Goal: Navigation & Orientation: Find specific page/section

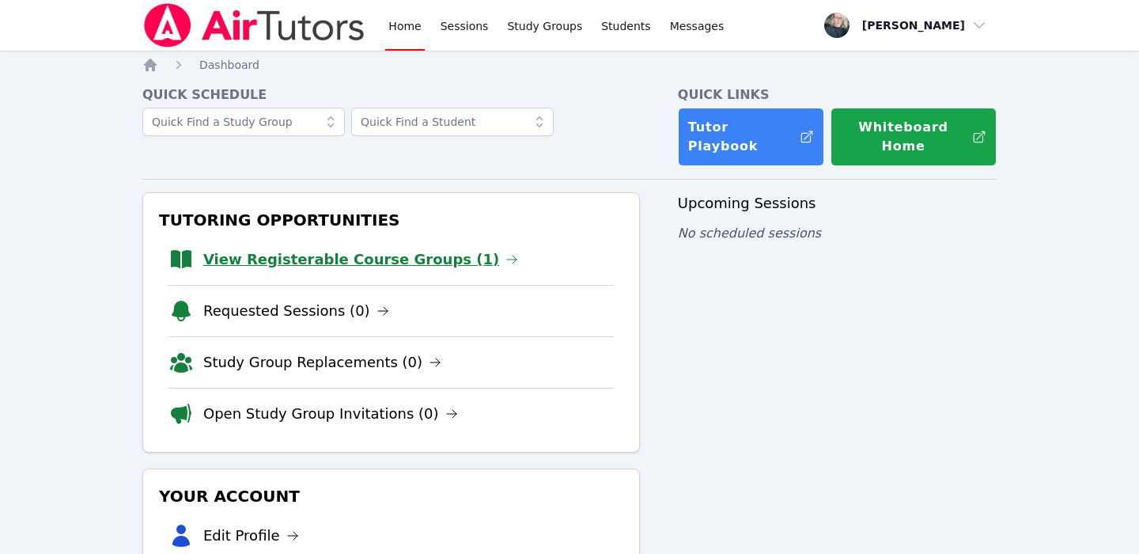
click at [232, 248] on link "View Registerable Course Groups (1)" at bounding box center [360, 259] width 315 height 22
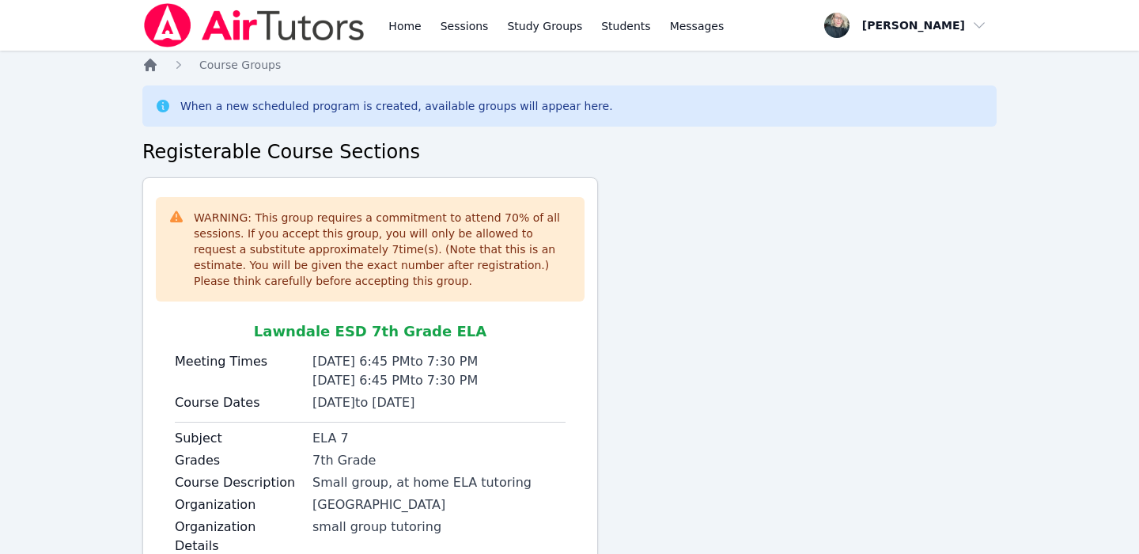
click at [147, 66] on icon "Breadcrumb" at bounding box center [150, 65] width 13 height 13
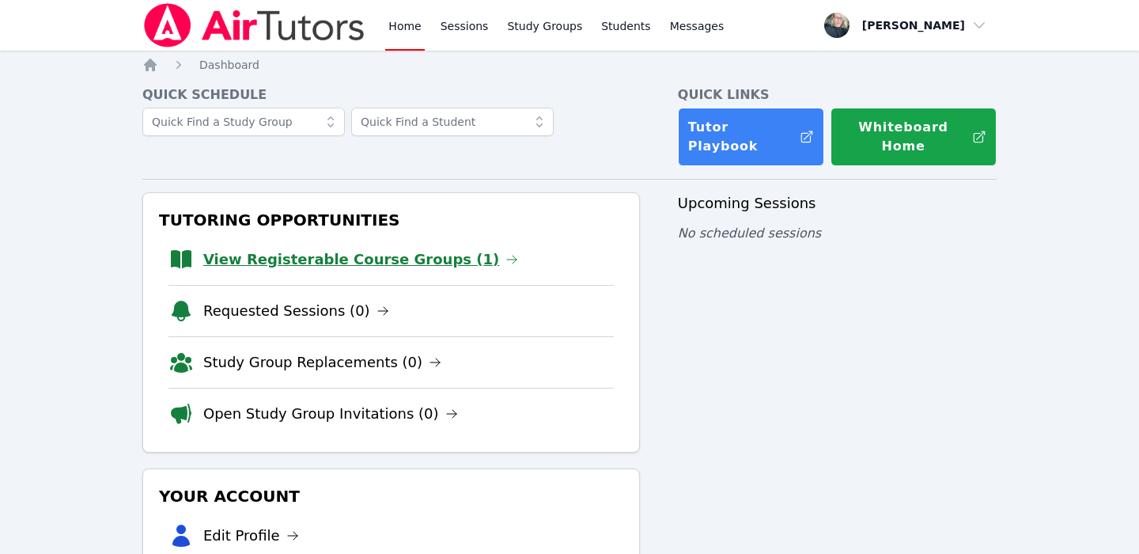
click at [327, 248] on link "View Registerable Course Groups (1)" at bounding box center [360, 259] width 315 height 22
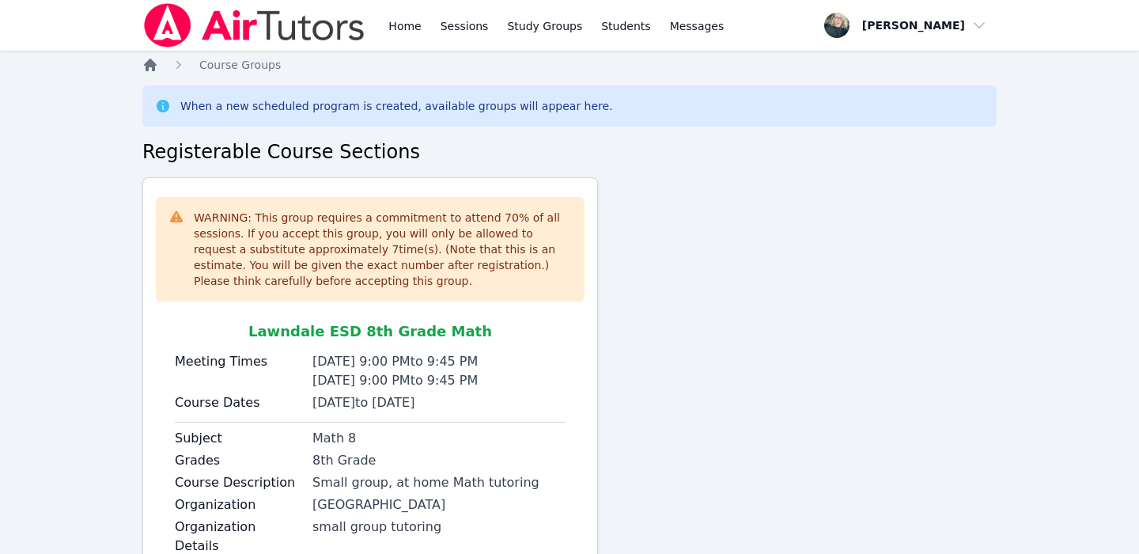
click at [145, 62] on icon "Breadcrumb" at bounding box center [150, 65] width 16 height 16
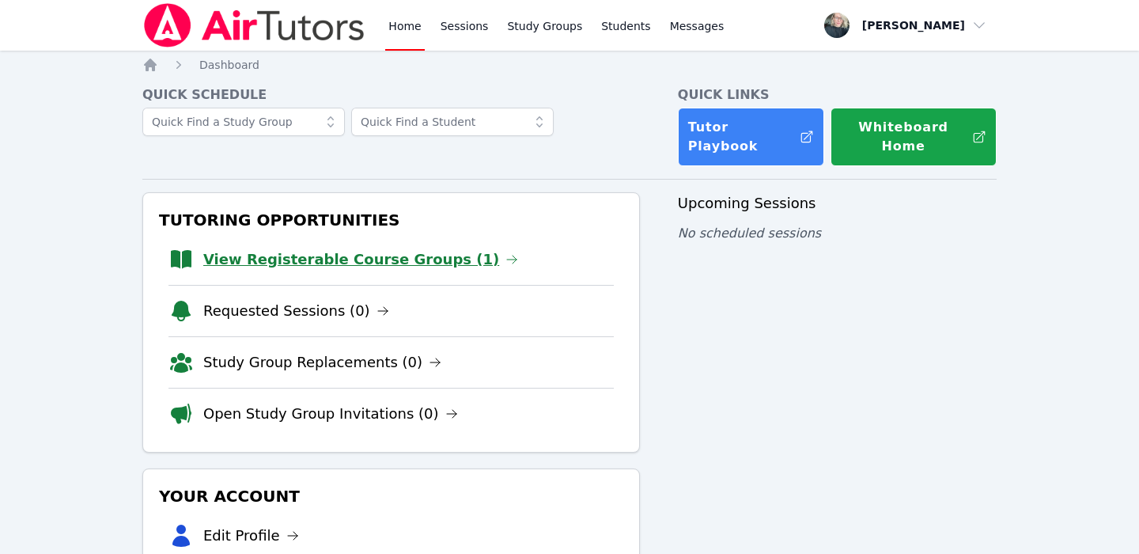
click at [305, 248] on link "View Registerable Course Groups (1)" at bounding box center [360, 259] width 315 height 22
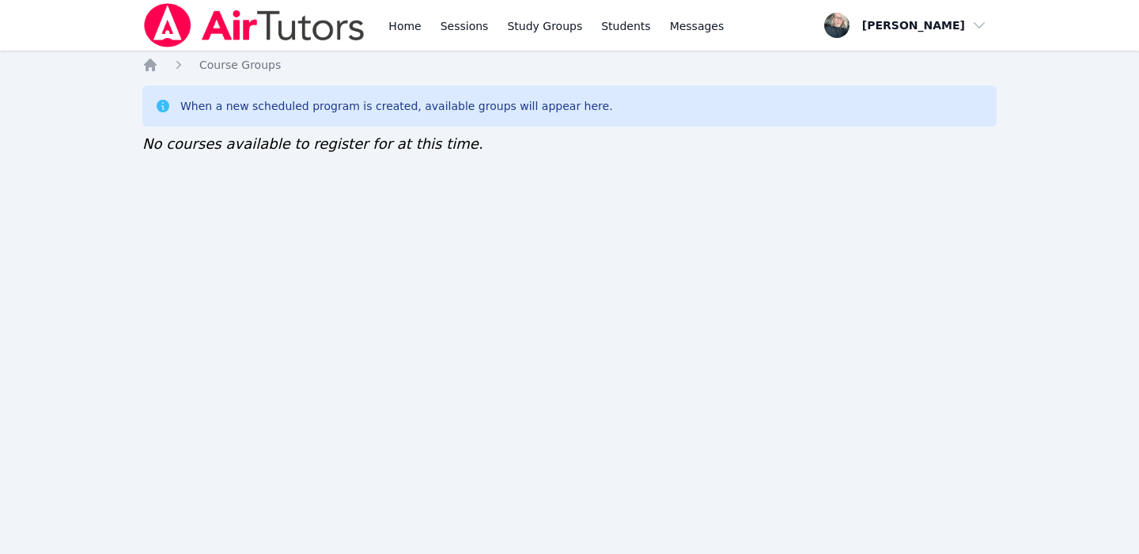
click at [141, 60] on div "Home Sessions Study Groups Students Messages Open user menu Kara Holland Open m…" at bounding box center [569, 277] width 1139 height 554
click at [145, 62] on icon "Breadcrumb" at bounding box center [150, 65] width 16 height 16
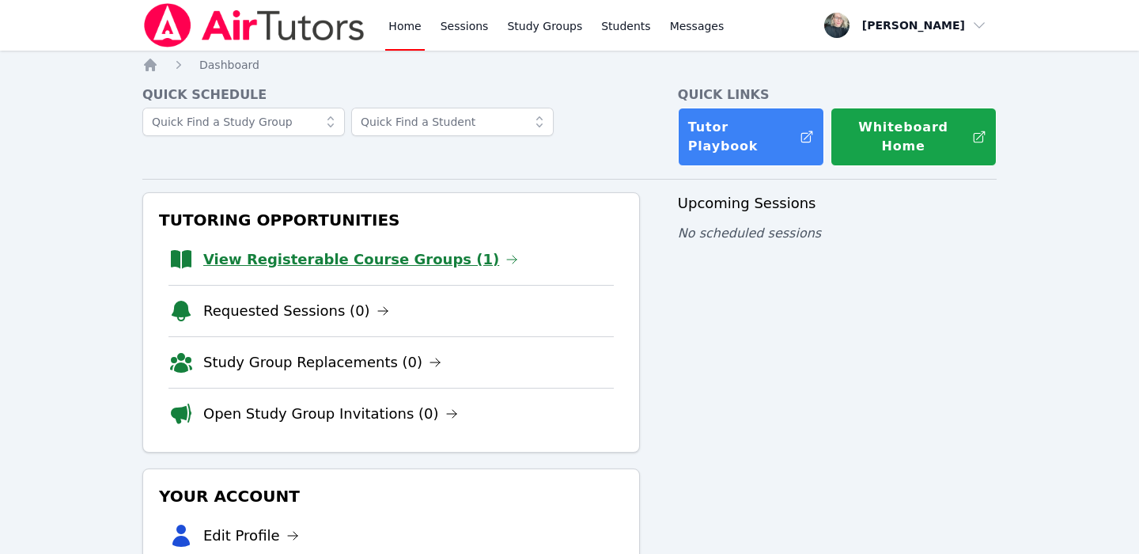
click at [364, 248] on link "View Registerable Course Groups (1)" at bounding box center [360, 259] width 315 height 22
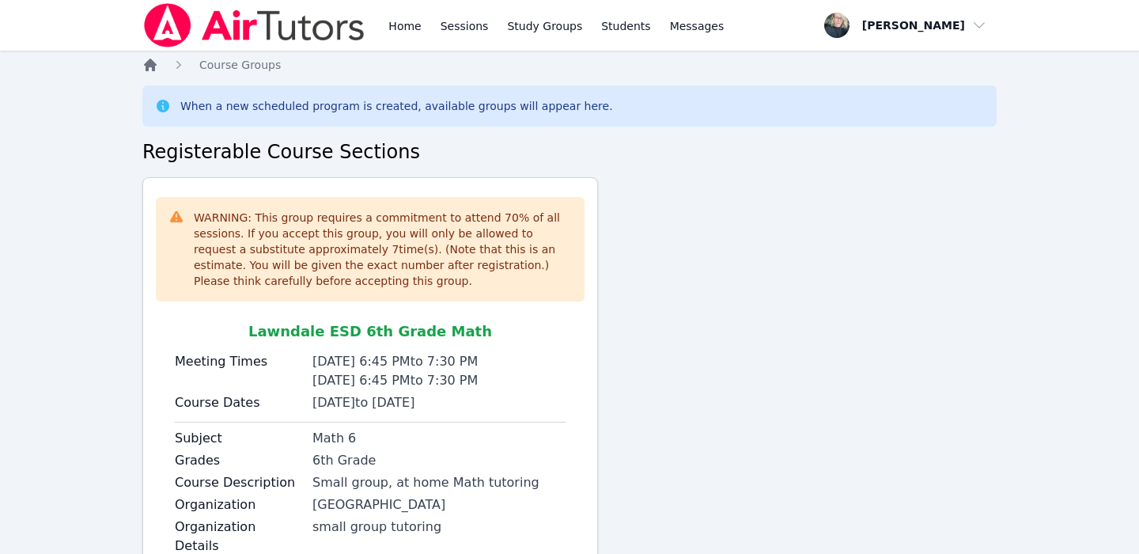
click at [145, 61] on icon "Breadcrumb" at bounding box center [150, 65] width 16 height 16
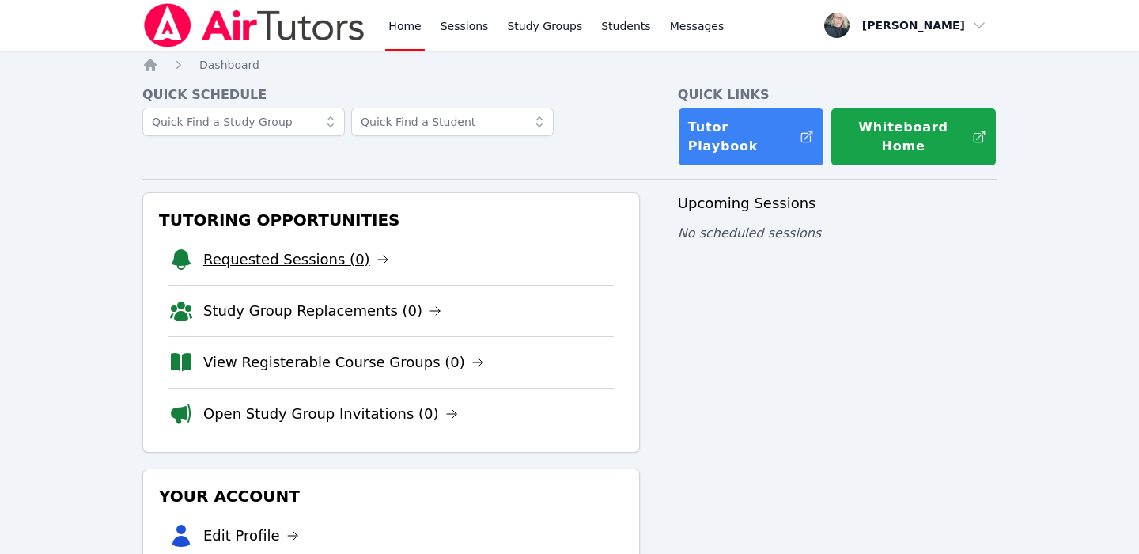
click at [241, 248] on link "Requested Sessions (0)" at bounding box center [296, 259] width 186 height 22
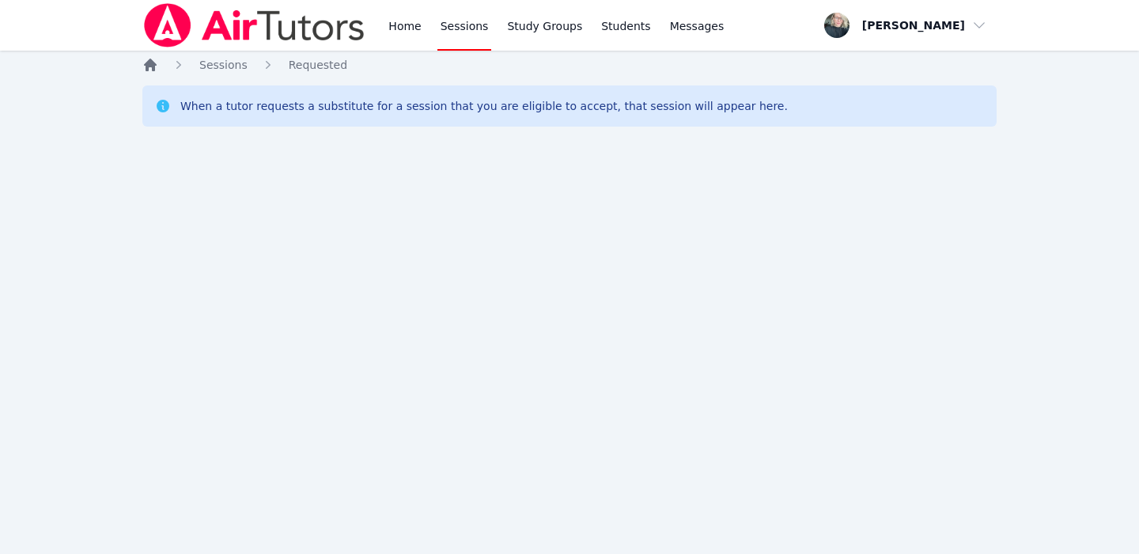
click at [154, 70] on icon "Breadcrumb" at bounding box center [150, 65] width 13 height 13
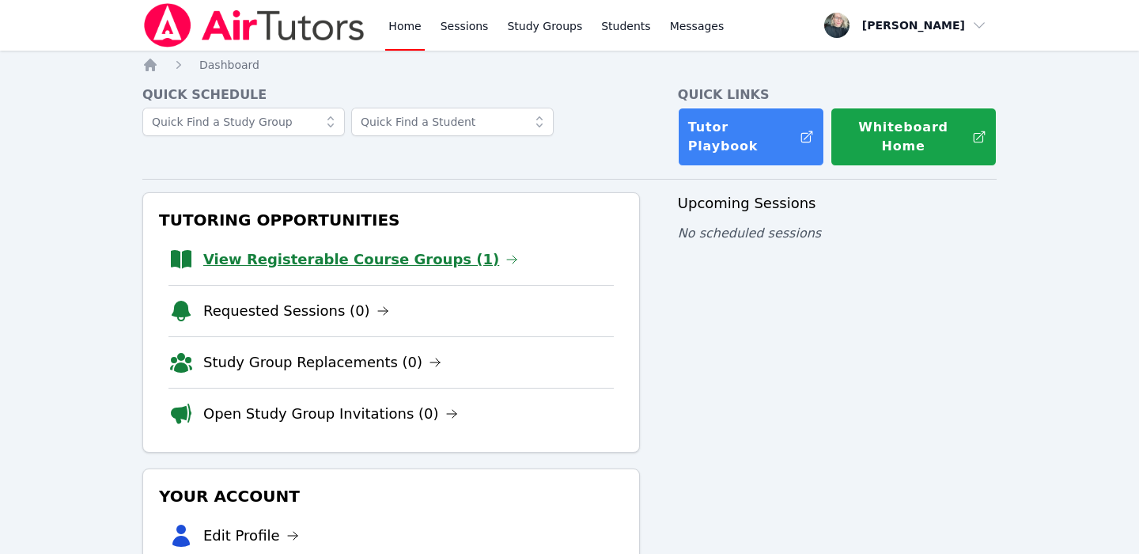
click at [319, 248] on link "View Registerable Course Groups (1)" at bounding box center [360, 259] width 315 height 22
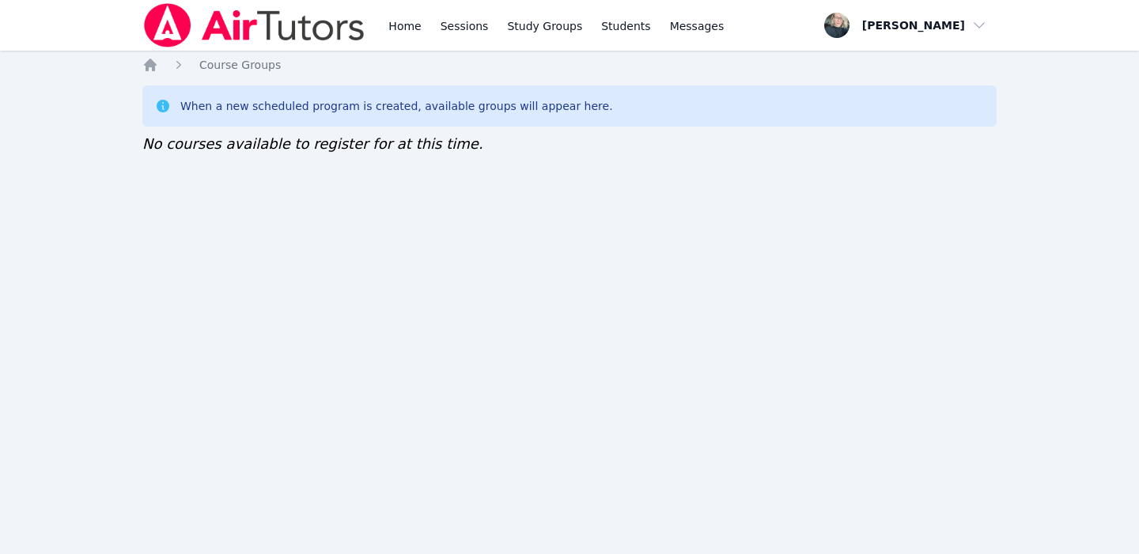
click at [145, 73] on div "Home Course Groups When a new scheduled program is created, available groups wi…" at bounding box center [569, 122] width 854 height 130
click at [145, 69] on icon "Breadcrumb" at bounding box center [150, 65] width 16 height 16
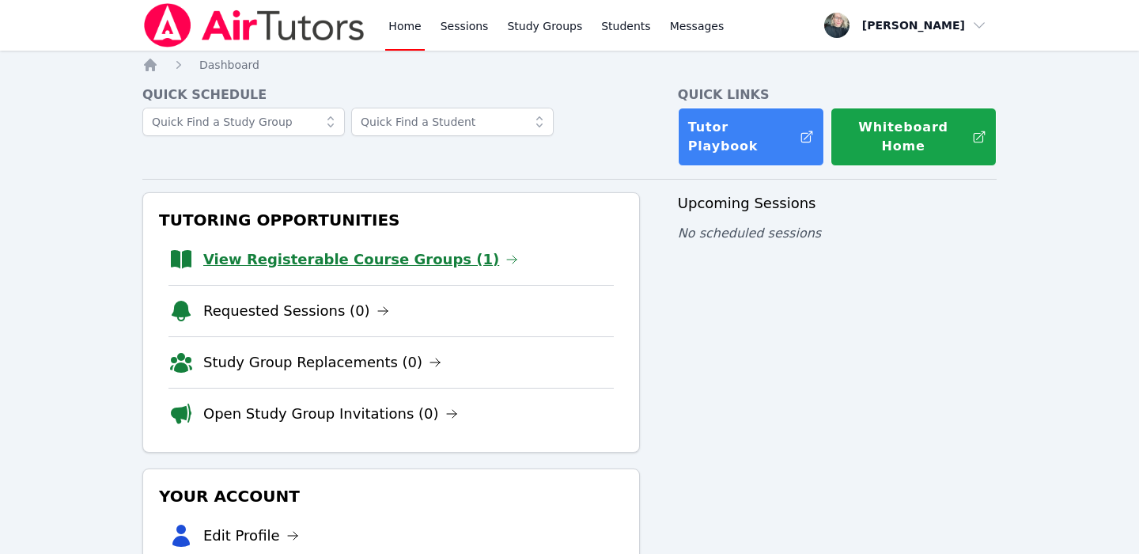
click at [404, 248] on link "View Registerable Course Groups (1)" at bounding box center [360, 259] width 315 height 22
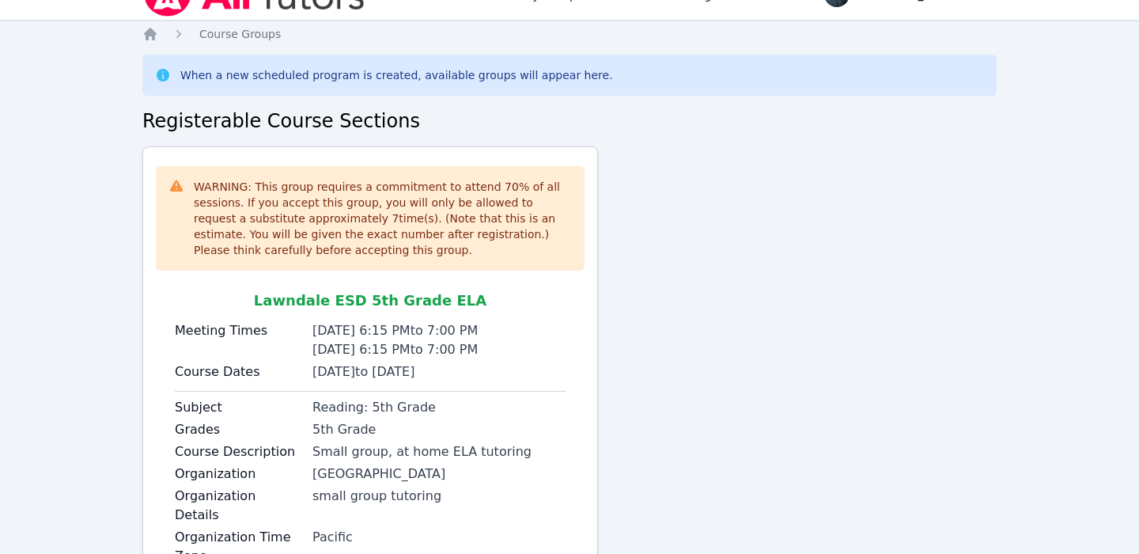
scroll to position [26, 0]
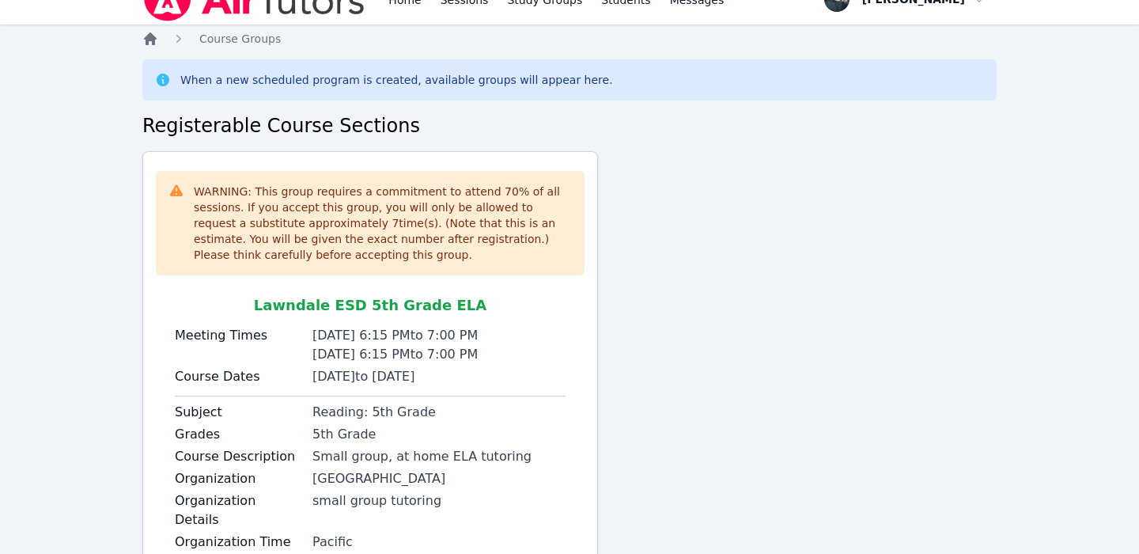
click at [153, 43] on icon "Breadcrumb" at bounding box center [150, 38] width 13 height 13
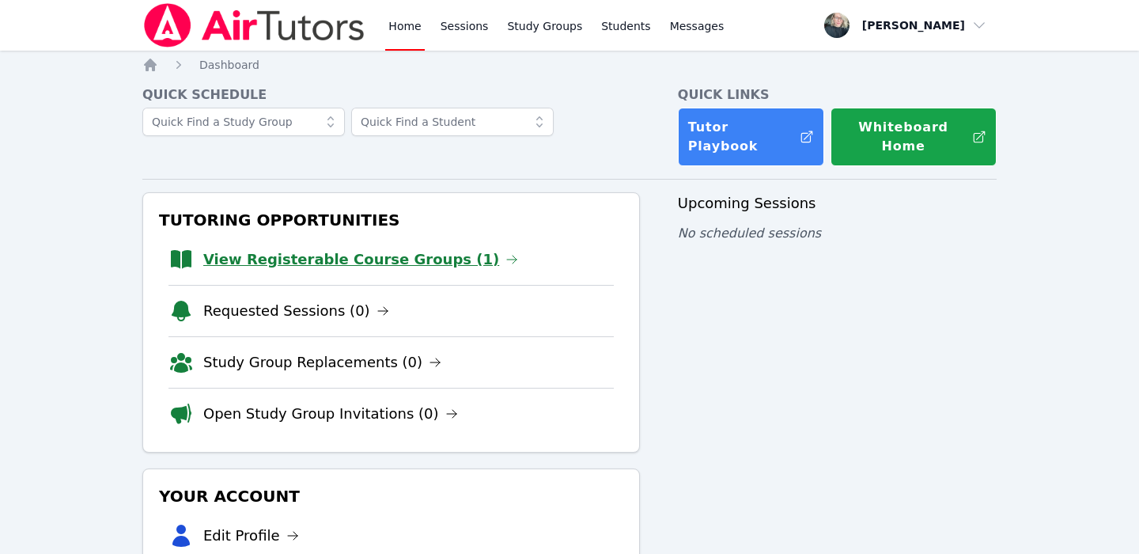
click at [353, 248] on link "View Registerable Course Groups (1)" at bounding box center [360, 259] width 315 height 22
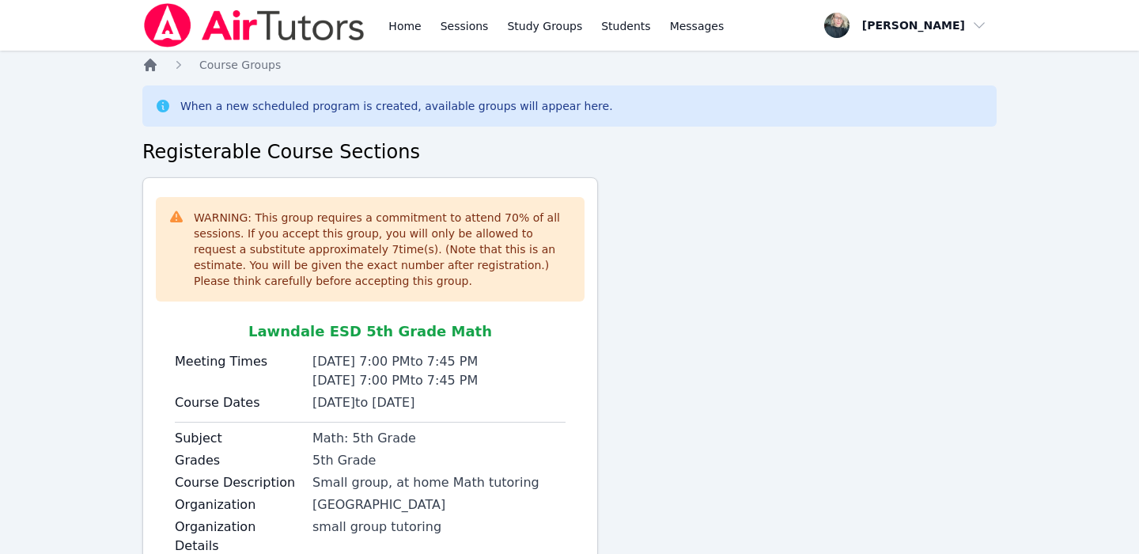
click at [152, 60] on icon "Breadcrumb" at bounding box center [150, 65] width 13 height 13
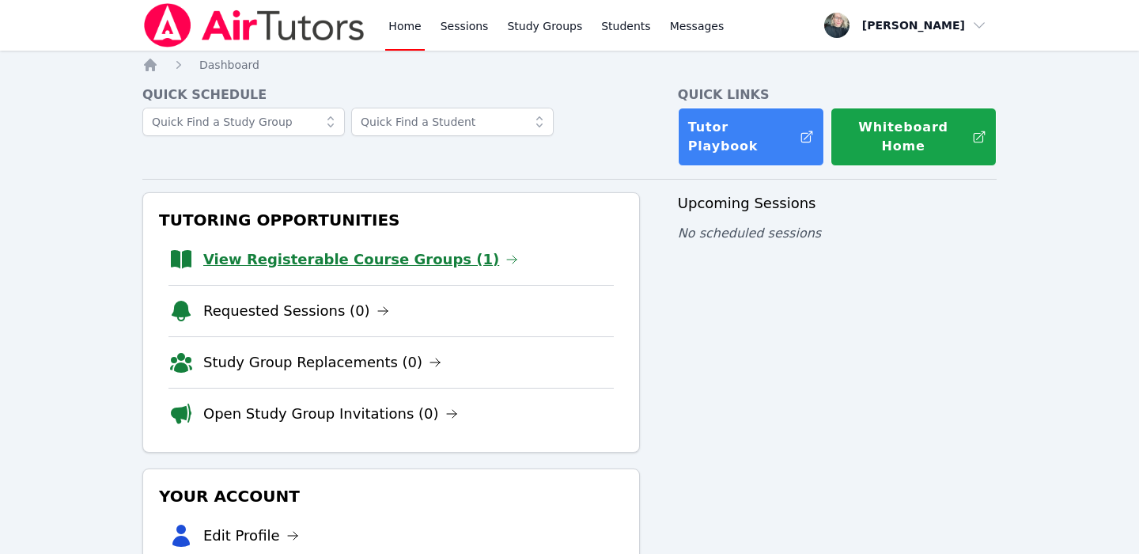
click at [384, 248] on link "View Registerable Course Groups (1)" at bounding box center [360, 259] width 315 height 22
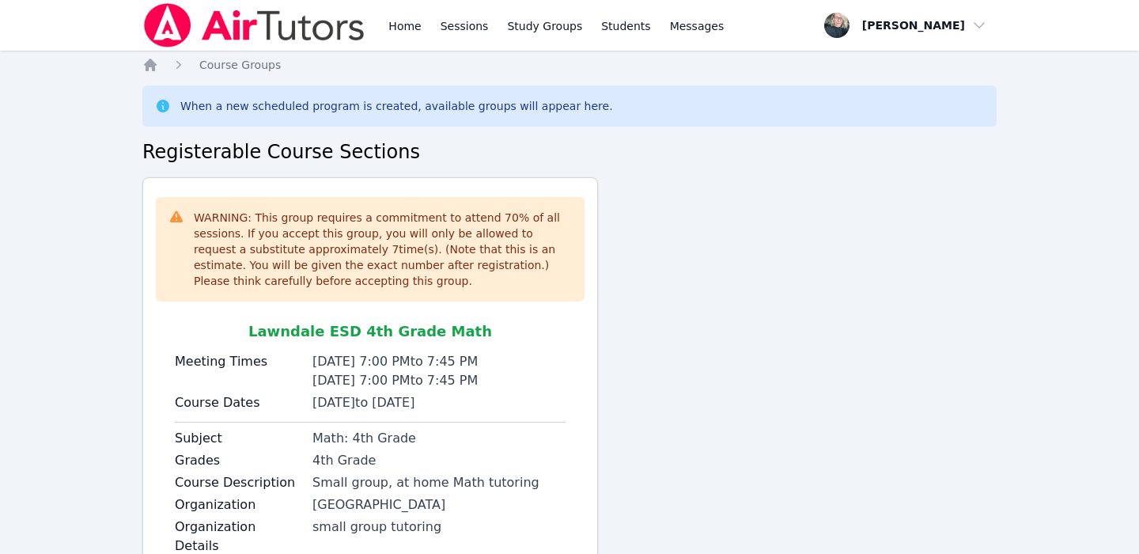
click at [147, 66] on icon "Breadcrumb" at bounding box center [150, 65] width 13 height 13
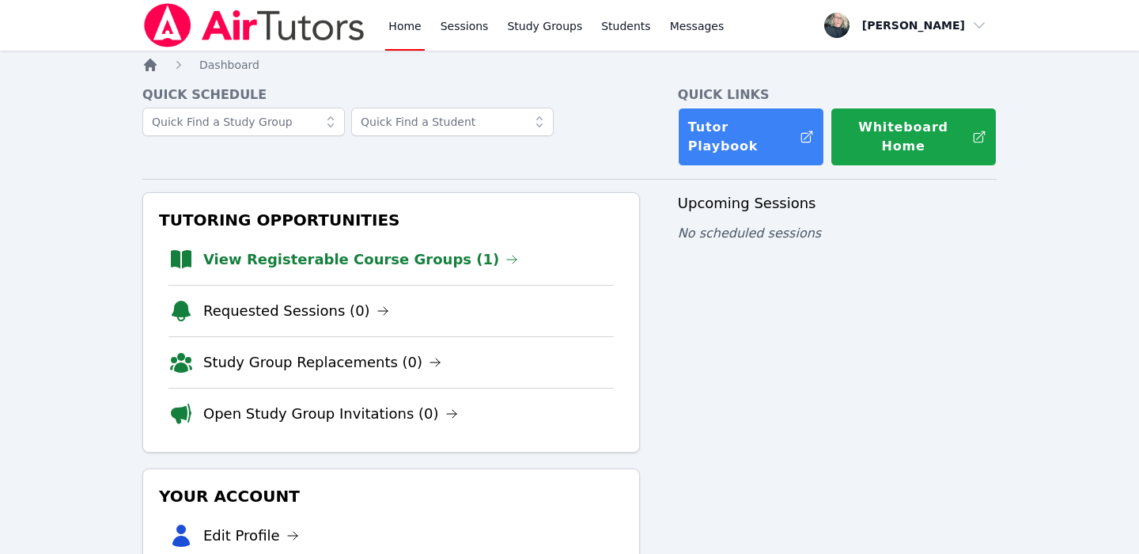
click at [147, 66] on icon "Breadcrumb" at bounding box center [150, 65] width 13 height 13
click at [309, 248] on link "View Registerable Course Groups (1)" at bounding box center [360, 259] width 315 height 22
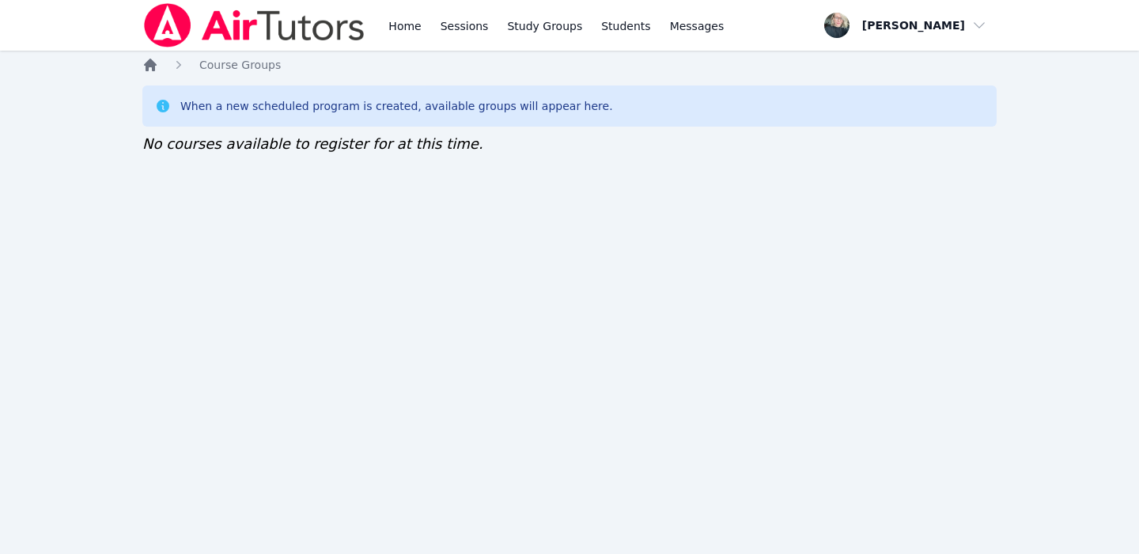
click at [150, 60] on icon "Breadcrumb" at bounding box center [150, 65] width 13 height 13
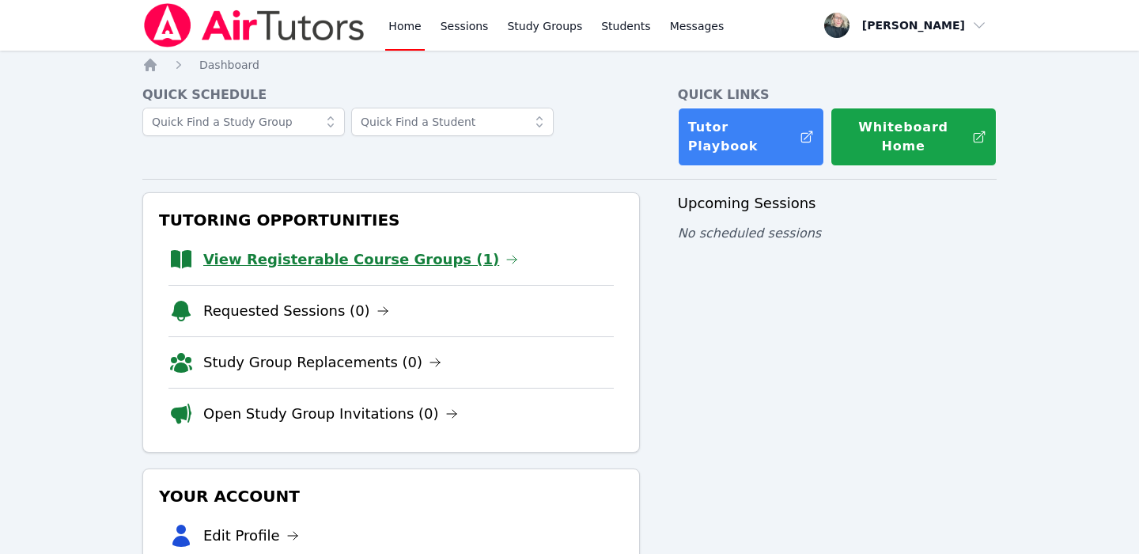
click at [355, 248] on link "View Registerable Course Groups (1)" at bounding box center [360, 259] width 315 height 22
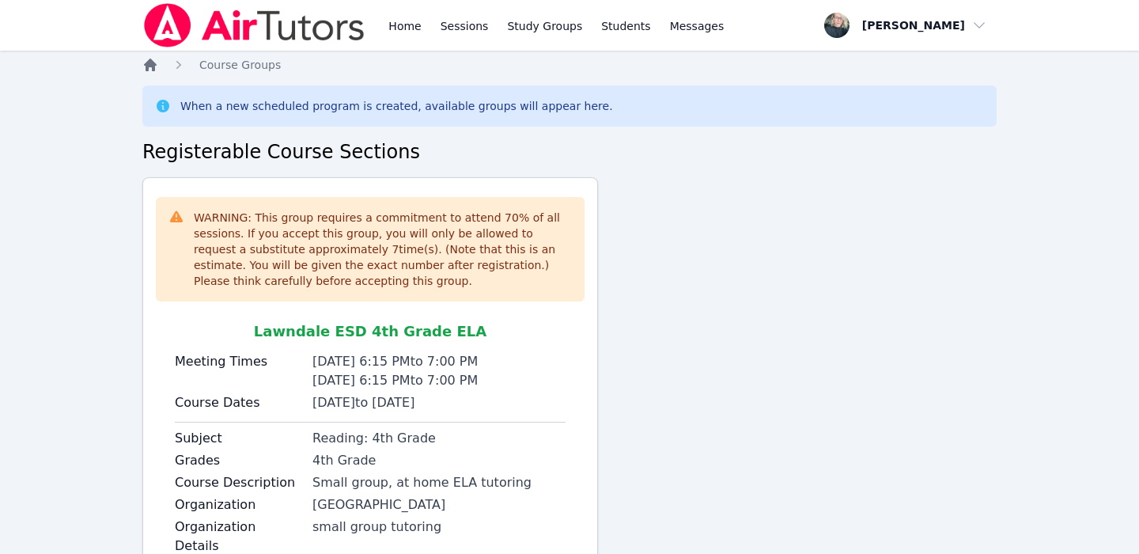
click at [153, 64] on icon "Breadcrumb" at bounding box center [150, 65] width 13 height 13
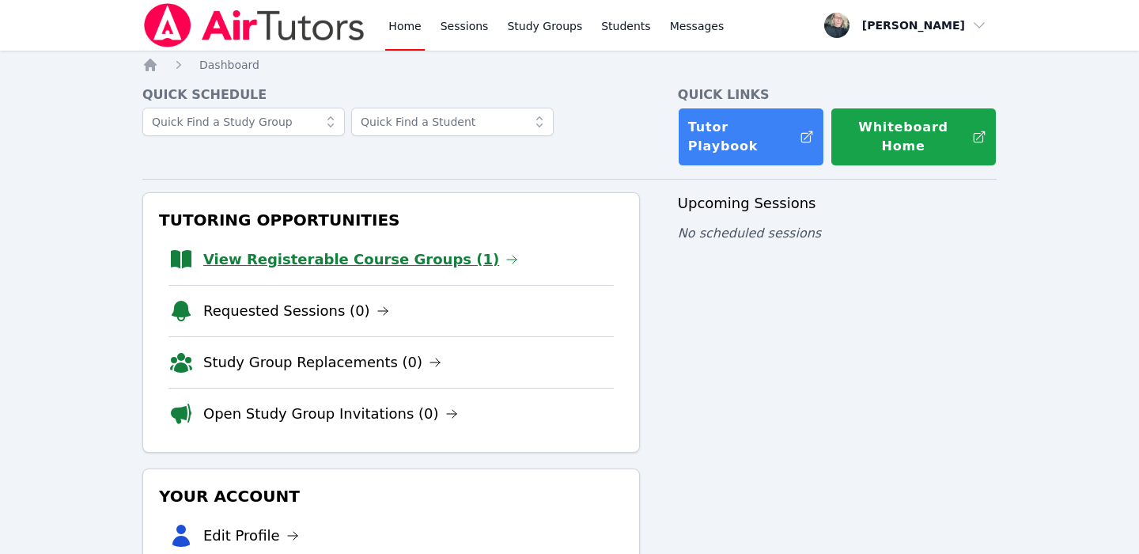
click at [411, 248] on link "View Registerable Course Groups (1)" at bounding box center [360, 259] width 315 height 22
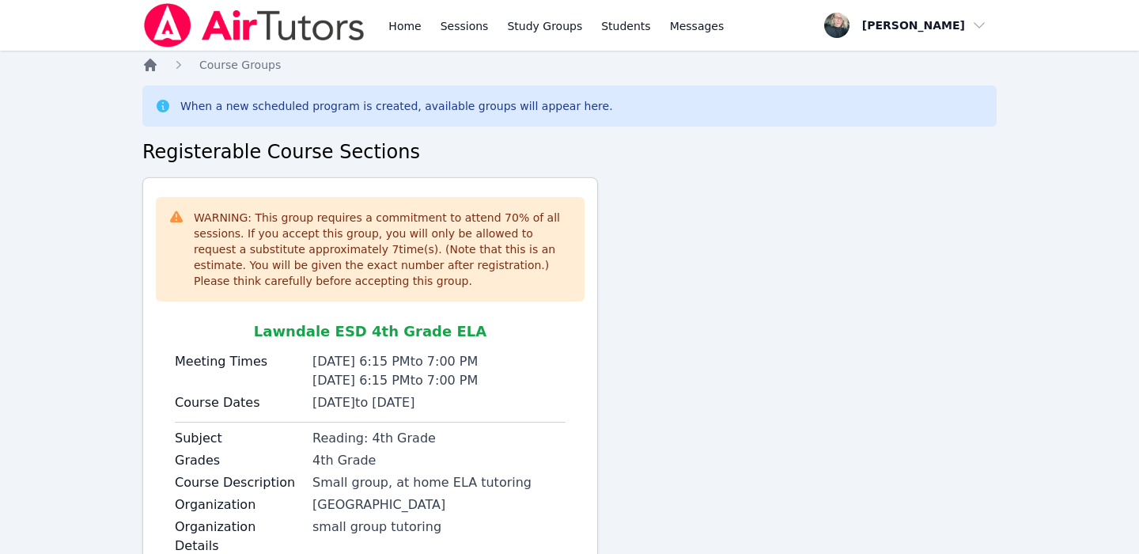
click at [153, 70] on icon "Breadcrumb" at bounding box center [150, 65] width 13 height 13
